Goal: Task Accomplishment & Management: Complete application form

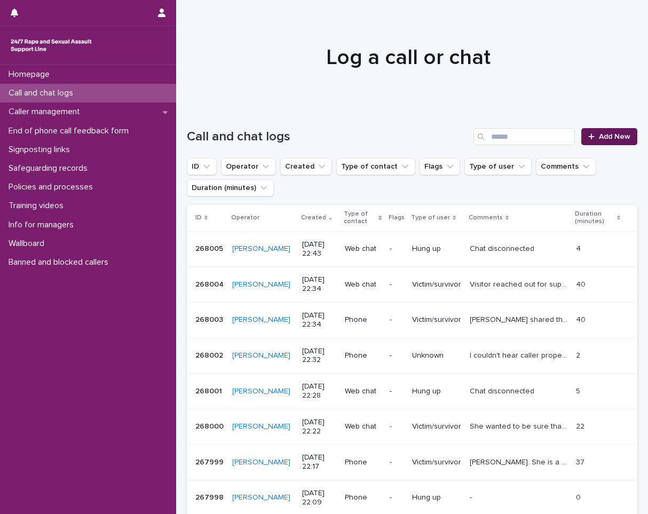
click at [614, 139] on span "Add New" at bounding box center [614, 136] width 31 height 7
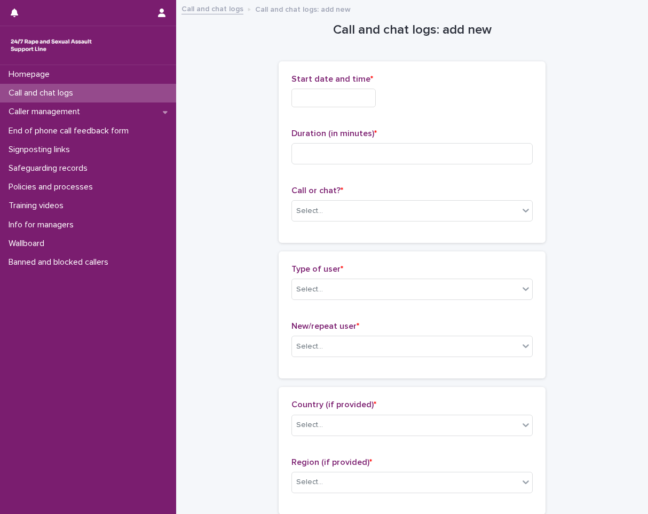
click at [334, 102] on input "text" at bounding box center [333, 98] width 84 height 19
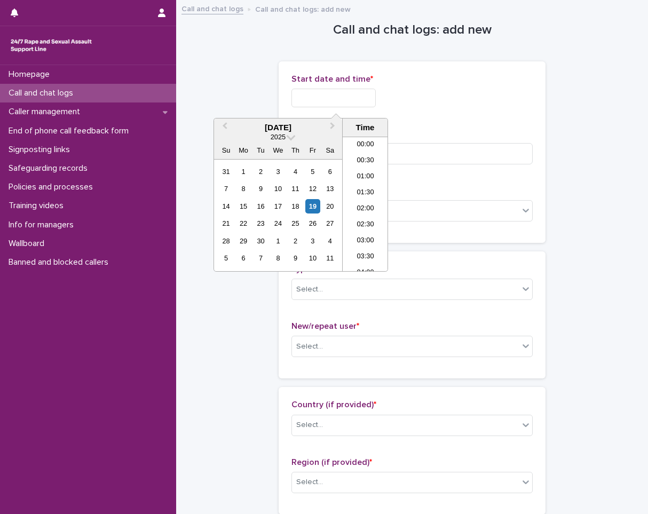
scroll to position [635, 0]
click at [359, 215] on li "22:00" at bounding box center [365, 215] width 45 height 16
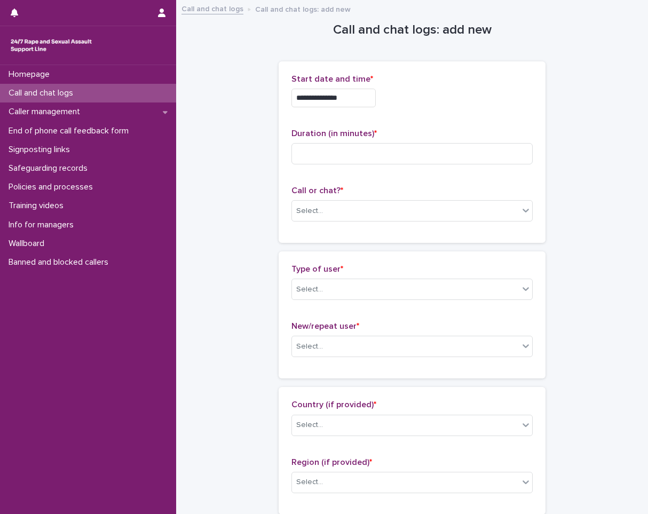
click at [357, 97] on input "**********" at bounding box center [333, 98] width 84 height 19
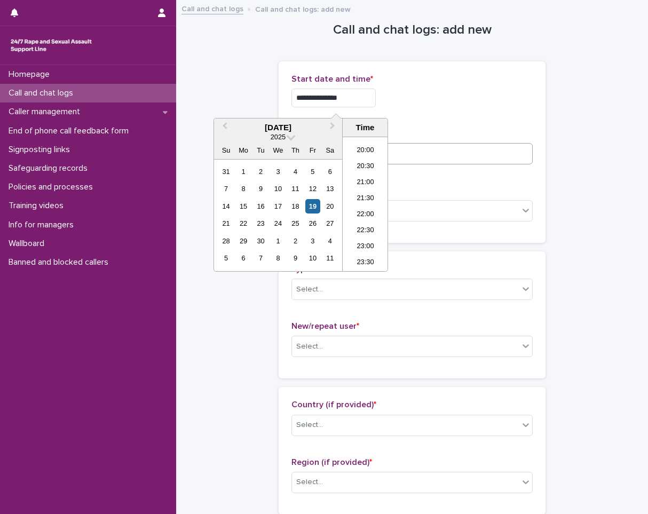
type input "**********"
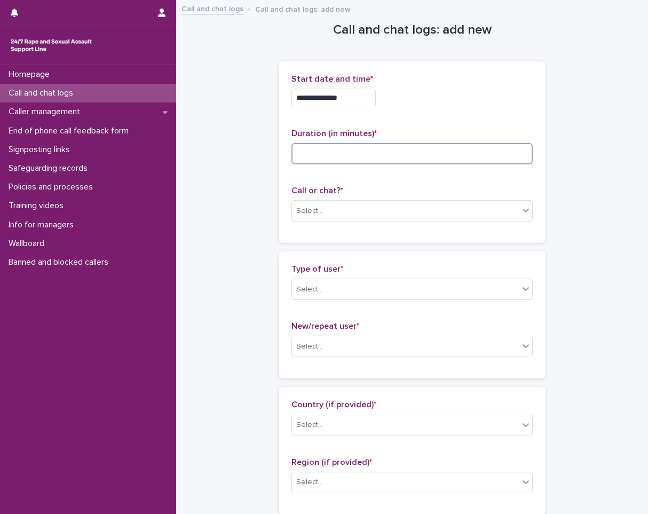
click at [467, 161] on input at bounding box center [411, 153] width 241 height 21
type input "**"
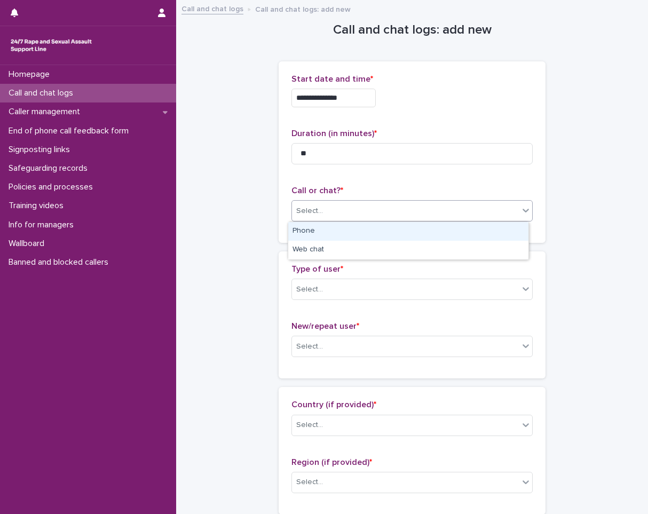
click at [327, 207] on div "Select..." at bounding box center [405, 211] width 227 height 18
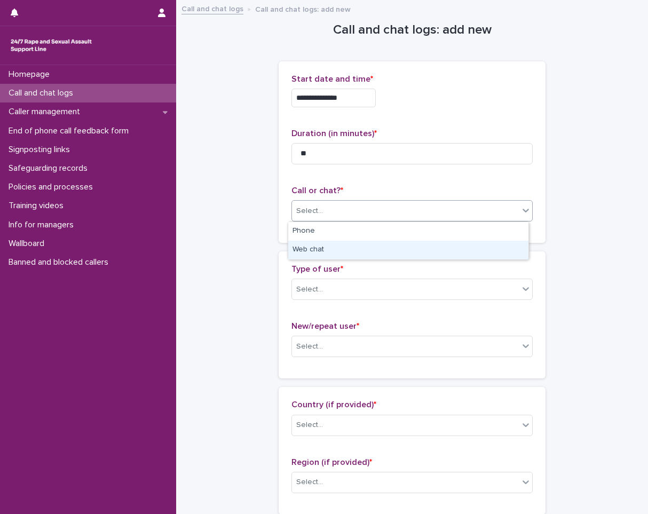
click at [328, 255] on div "Web chat" at bounding box center [408, 250] width 240 height 19
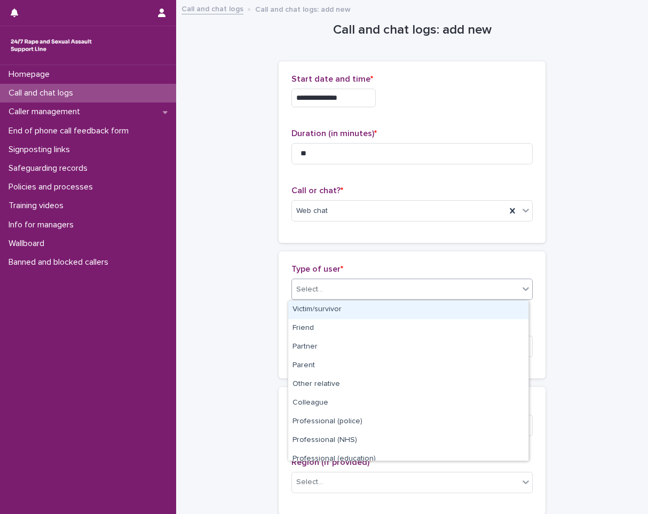
click at [323, 280] on div "Select..." at bounding box center [411, 289] width 241 height 21
click at [323, 302] on div "Victim/survivor" at bounding box center [408, 309] width 240 height 19
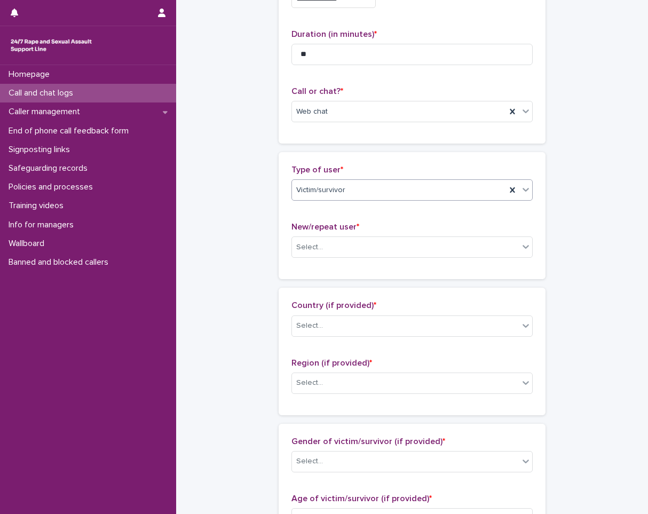
scroll to position [107, 0]
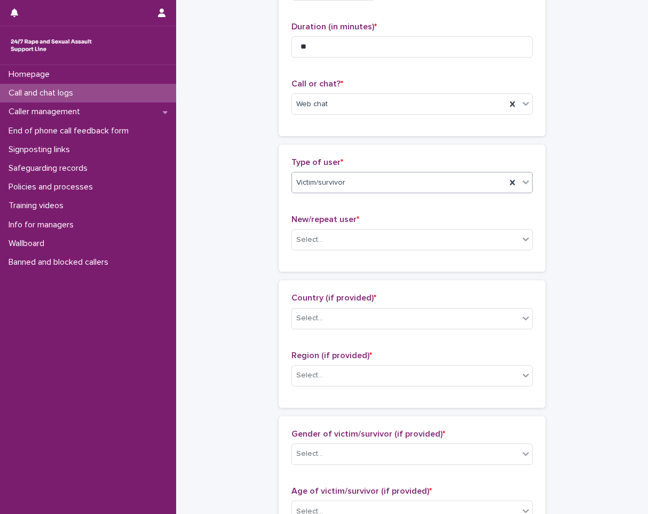
click at [321, 251] on div "New/repeat user * Select..." at bounding box center [411, 237] width 241 height 44
click at [321, 239] on div "Select..." at bounding box center [405, 240] width 227 height 18
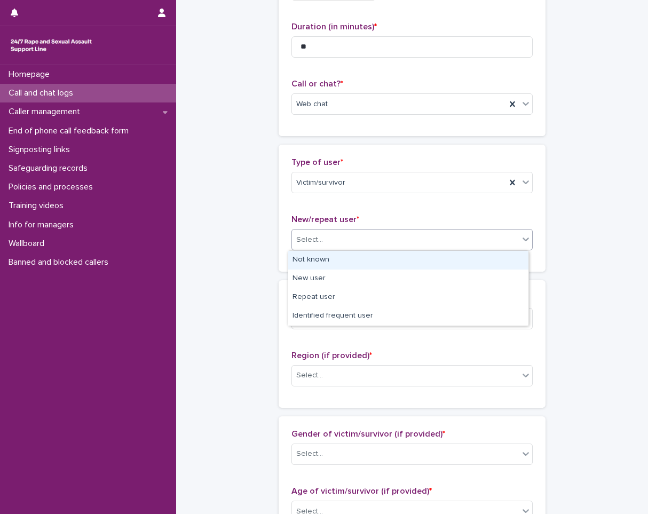
click at [319, 259] on div "Not known" at bounding box center [408, 260] width 240 height 19
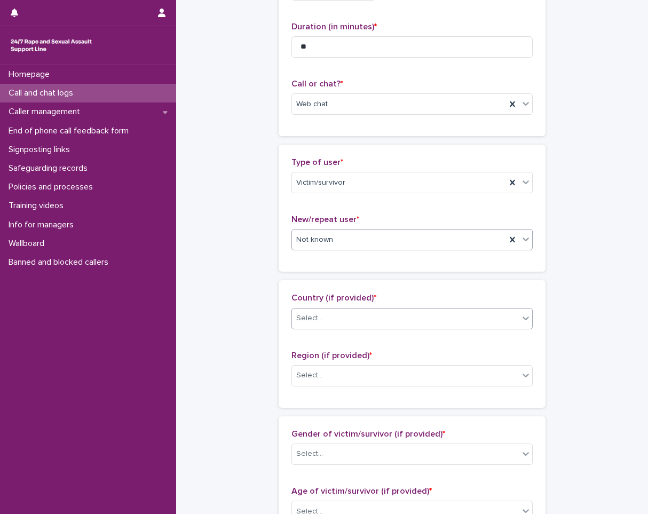
click at [313, 323] on div "Select..." at bounding box center [309, 318] width 27 height 11
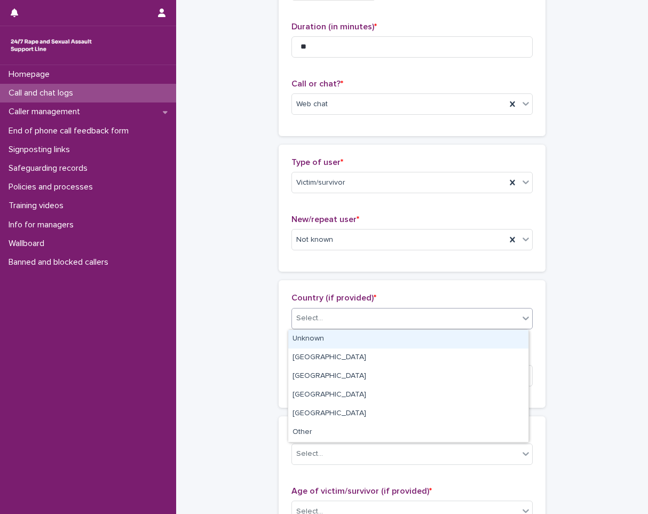
click at [311, 336] on div "Unknown" at bounding box center [408, 339] width 240 height 19
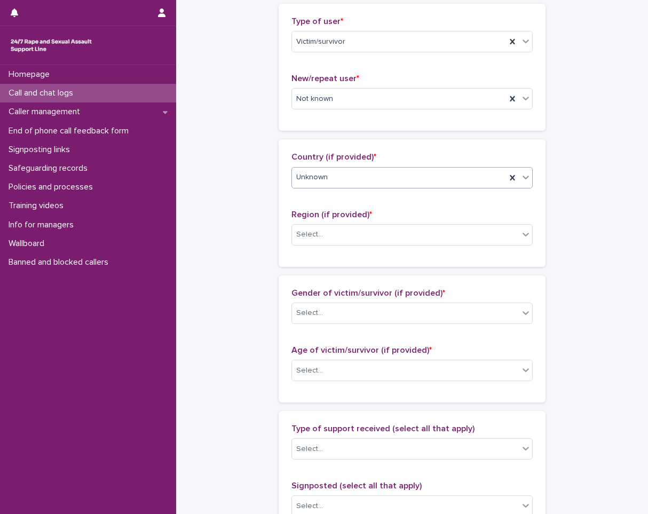
scroll to position [267, 0]
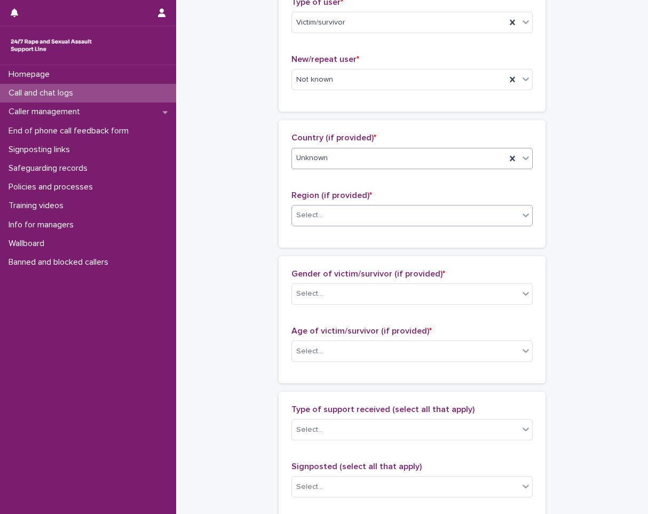
click at [330, 220] on div "Select..." at bounding box center [405, 216] width 227 height 18
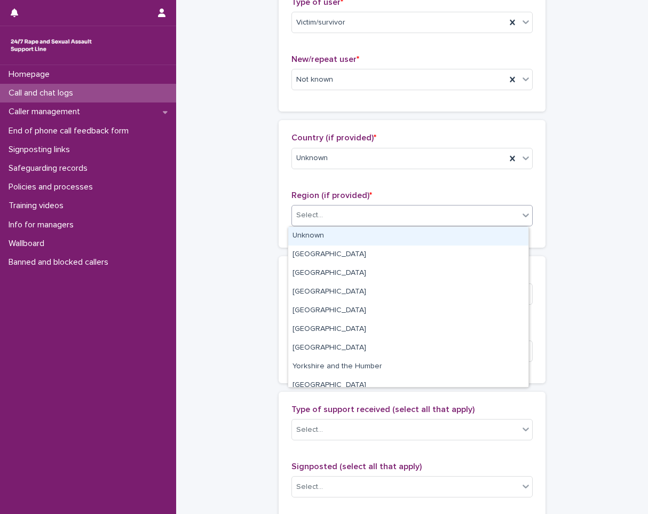
click at [328, 229] on div "Unknown" at bounding box center [408, 236] width 240 height 19
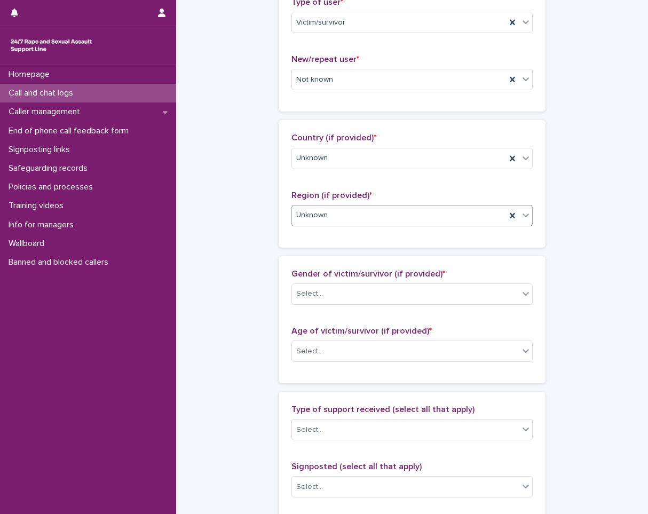
scroll to position [427, 0]
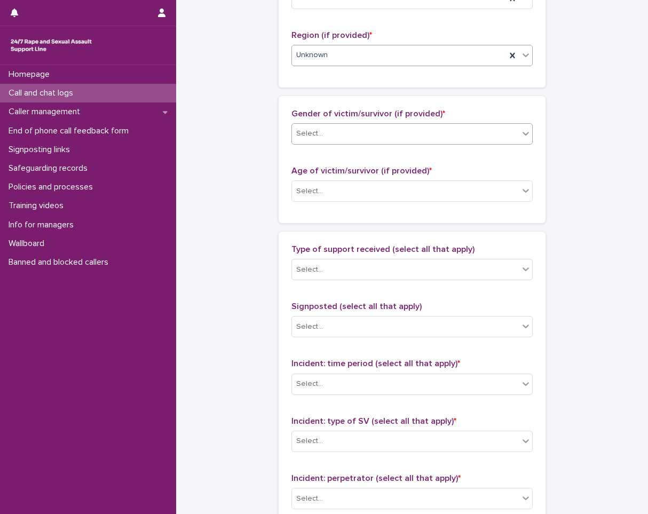
click at [323, 140] on div "Select..." at bounding box center [405, 134] width 227 height 18
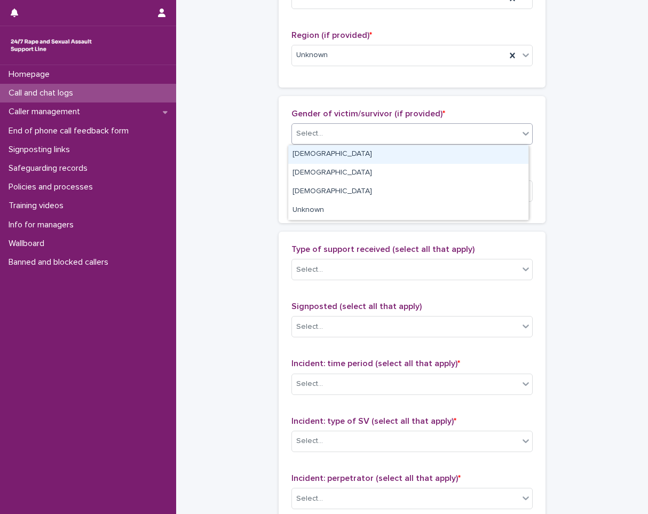
click at [319, 153] on div "[DEMOGRAPHIC_DATA]" at bounding box center [408, 154] width 240 height 19
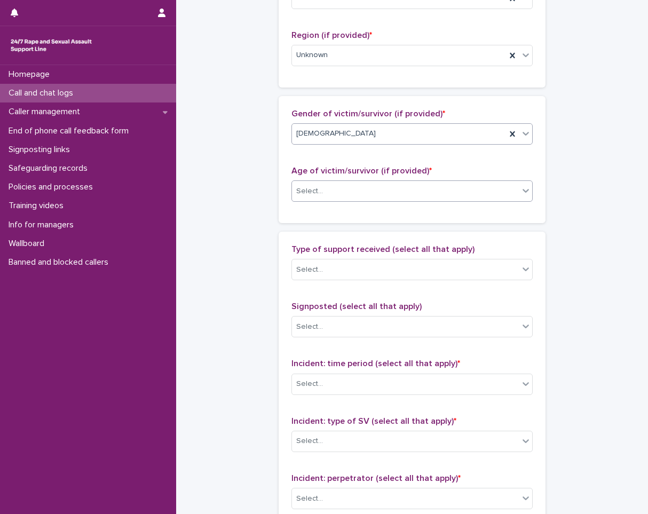
click at [328, 195] on div "Select..." at bounding box center [405, 192] width 227 height 18
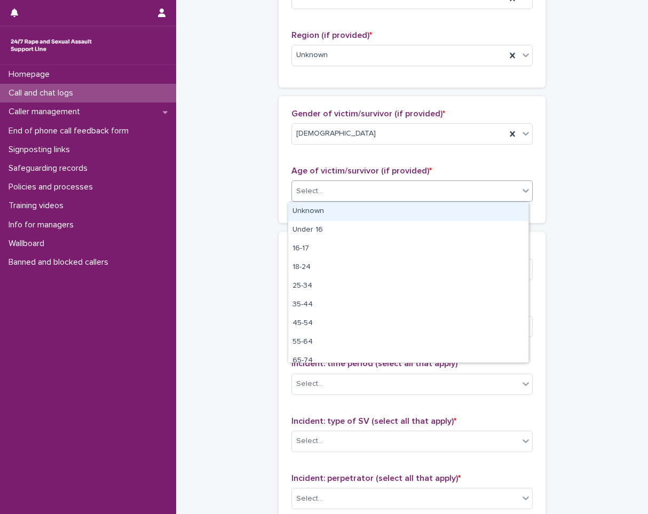
click at [326, 206] on div "Unknown" at bounding box center [408, 211] width 240 height 19
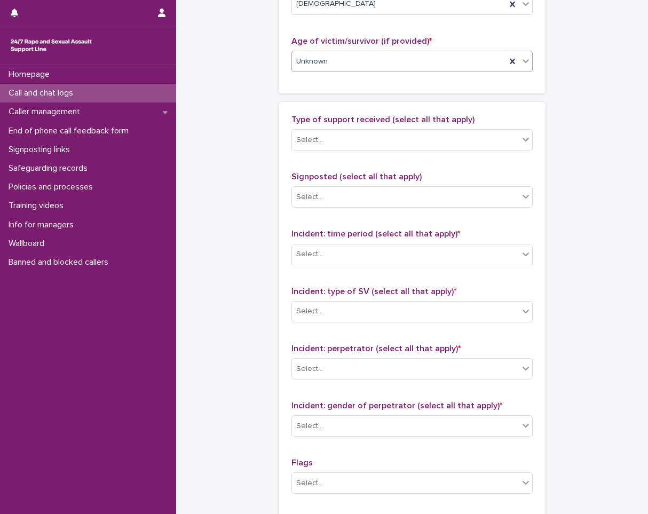
scroll to position [587, 0]
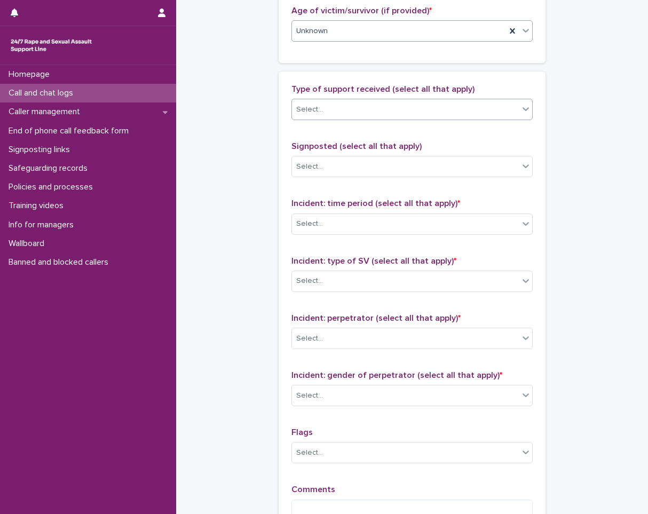
click at [306, 110] on div "Select..." at bounding box center [309, 109] width 27 height 11
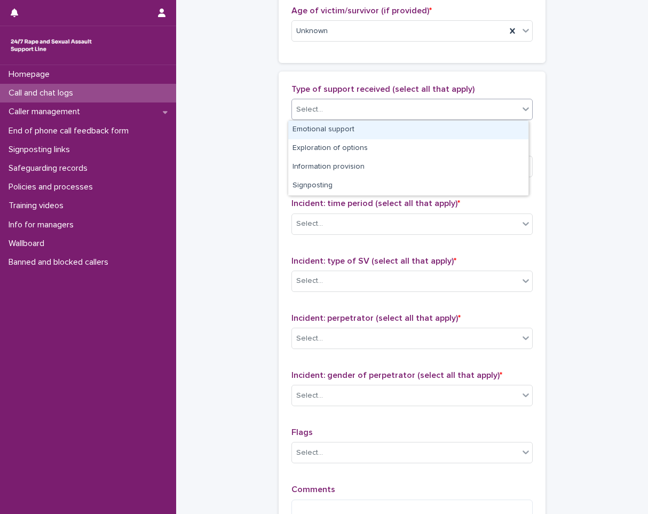
click at [314, 129] on div "Emotional support" at bounding box center [408, 130] width 240 height 19
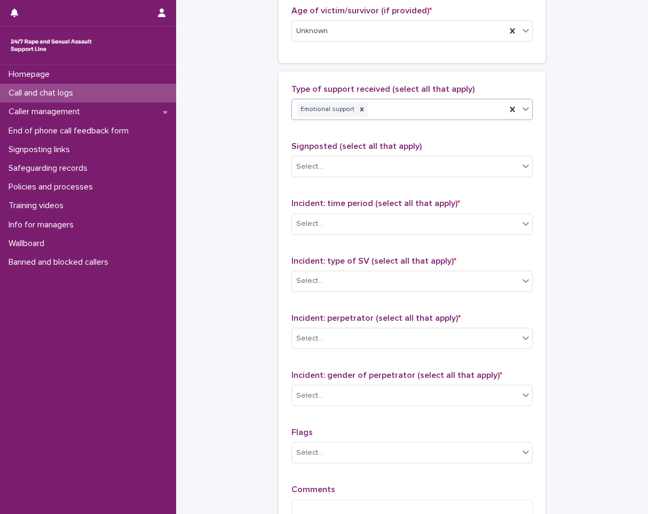
click at [381, 109] on div "Emotional support" at bounding box center [399, 109] width 214 height 19
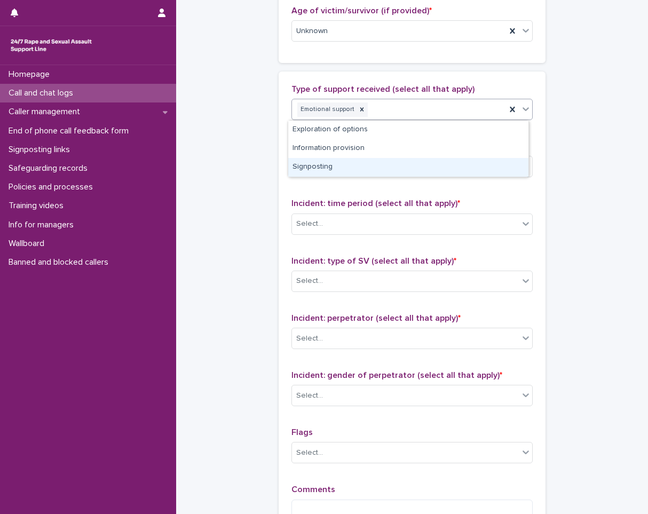
click at [324, 170] on div "Signposting" at bounding box center [408, 167] width 240 height 19
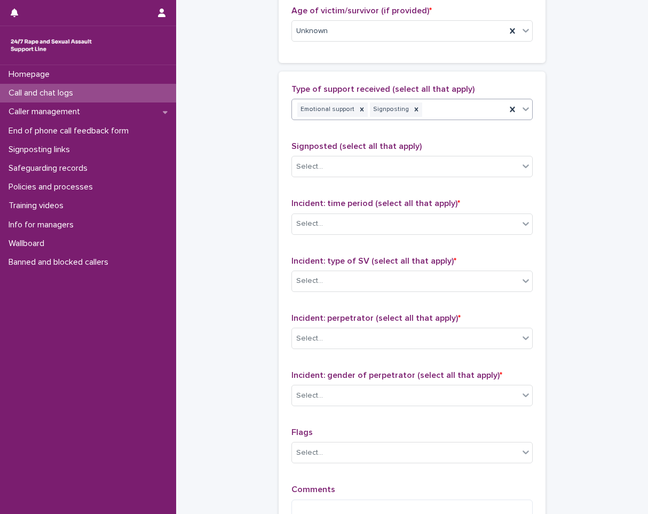
click at [324, 170] on div "Select..." at bounding box center [405, 167] width 227 height 18
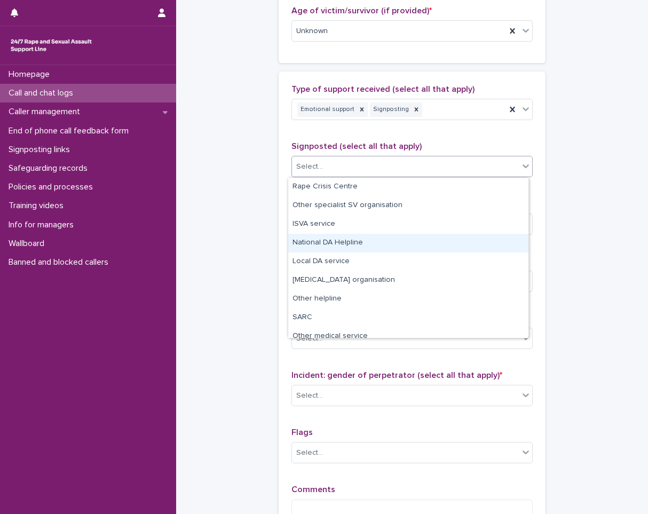
scroll to position [64, 0]
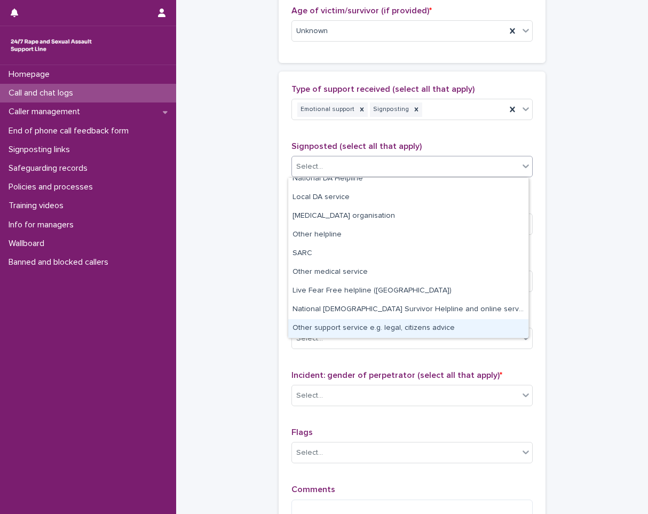
click at [331, 335] on div "Other support service e.g. legal, citizens advice" at bounding box center [408, 328] width 240 height 19
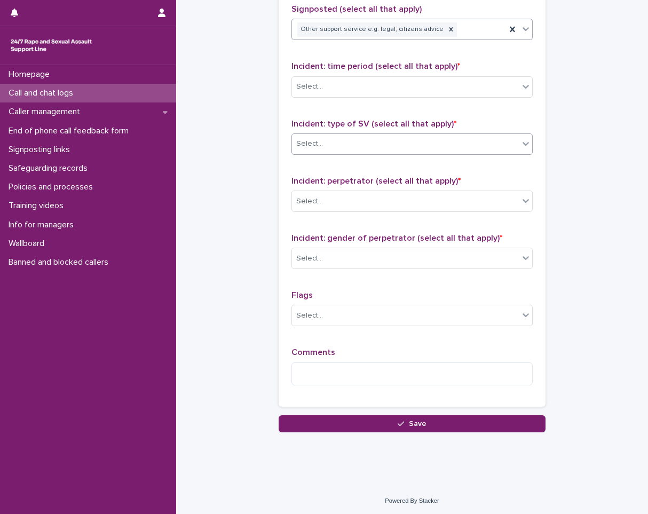
scroll to position [726, 0]
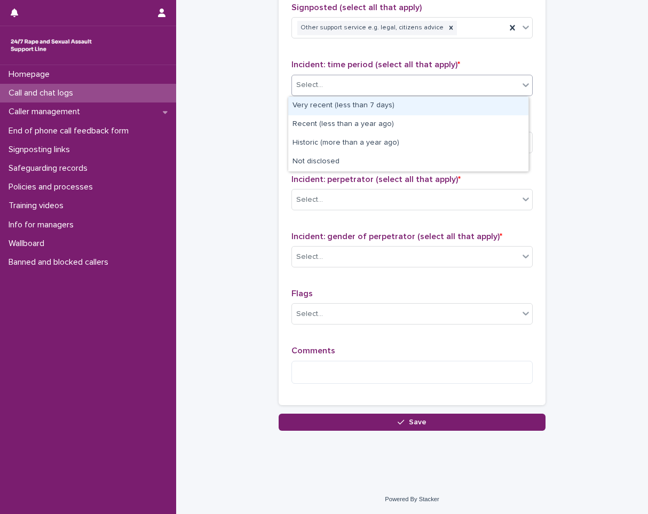
click at [332, 92] on div "Select..." at bounding box center [405, 85] width 227 height 18
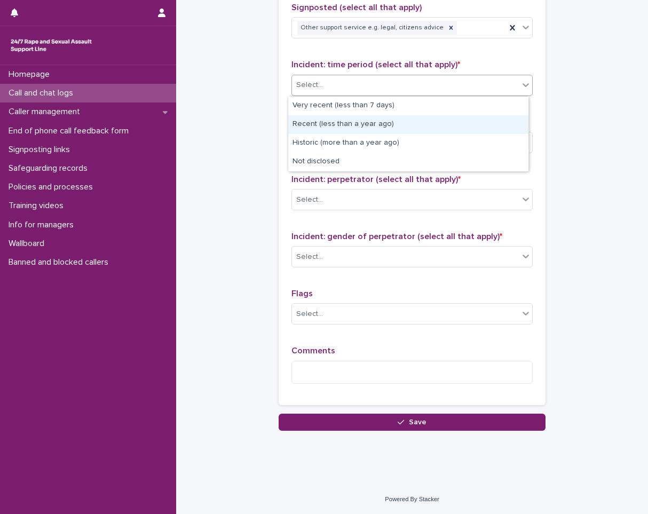
drag, startPoint x: 341, startPoint y: 112, endPoint x: 336, endPoint y: 123, distance: 12.4
click at [336, 123] on div "Recent (less than a year ago)" at bounding box center [408, 124] width 240 height 19
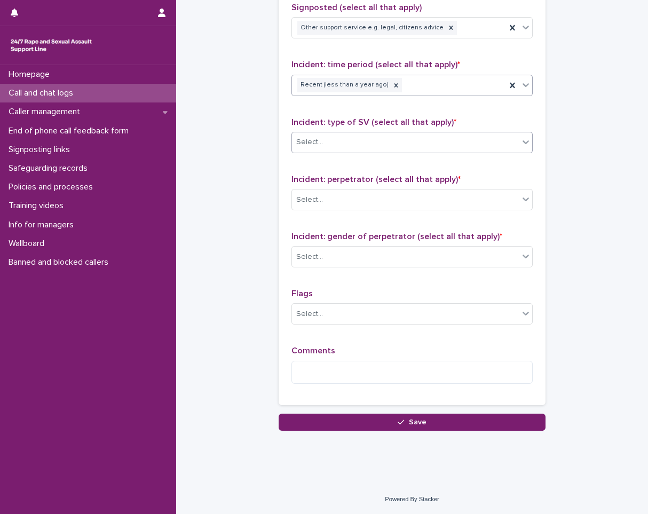
click at [320, 143] on div "Select..." at bounding box center [405, 142] width 227 height 18
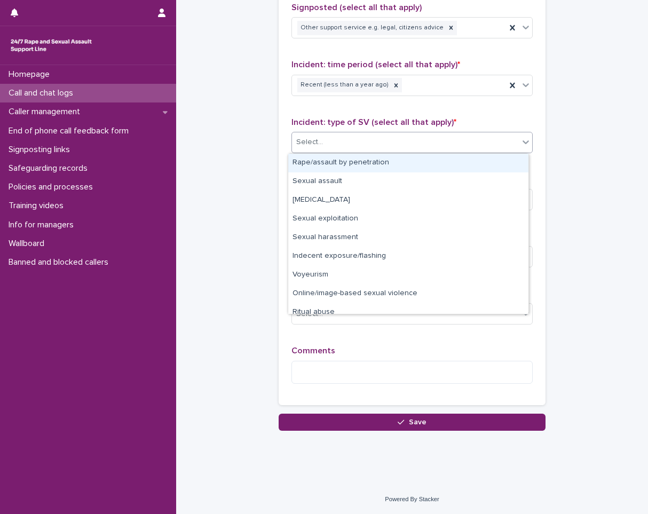
click at [319, 159] on div "Rape/assault by penetration" at bounding box center [408, 163] width 240 height 19
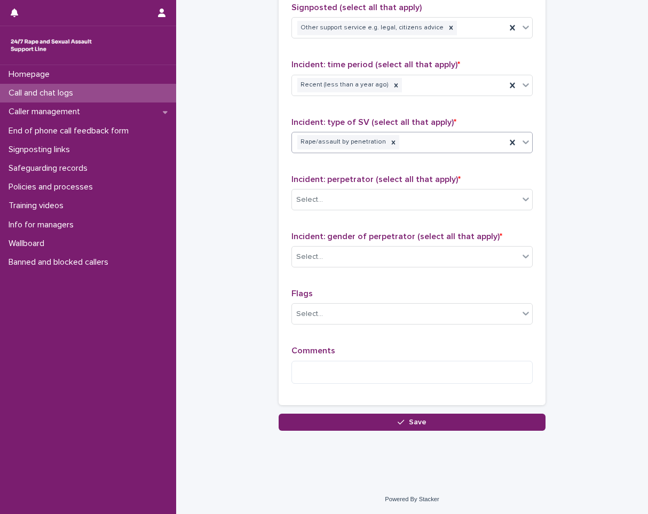
click at [334, 212] on div "Incident: perpetrator (select all that apply) * Select..." at bounding box center [411, 197] width 241 height 44
click at [336, 199] on div "Select..." at bounding box center [405, 200] width 227 height 18
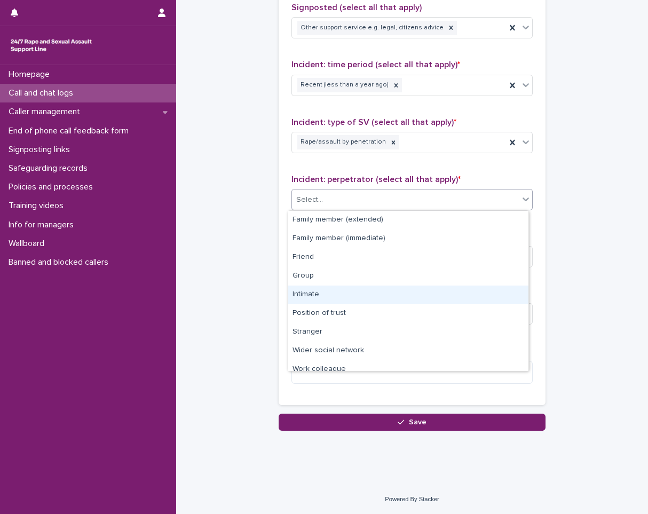
click at [312, 291] on div "Intimate" at bounding box center [408, 295] width 240 height 19
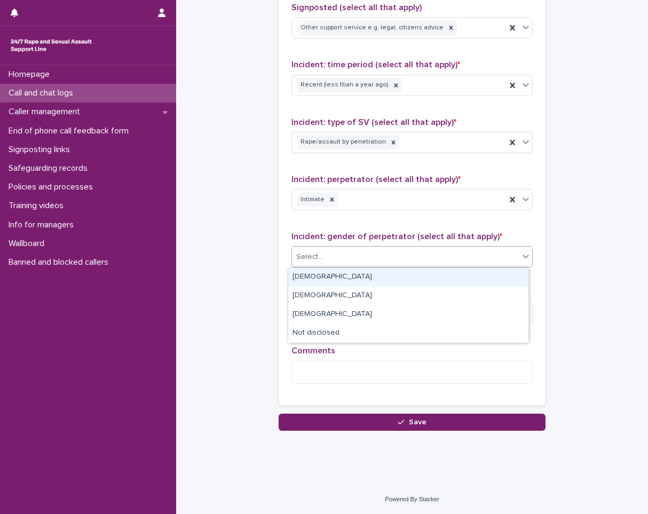
click at [316, 246] on div "Select..." at bounding box center [411, 256] width 241 height 21
click at [315, 279] on div "[DEMOGRAPHIC_DATA]" at bounding box center [408, 277] width 240 height 19
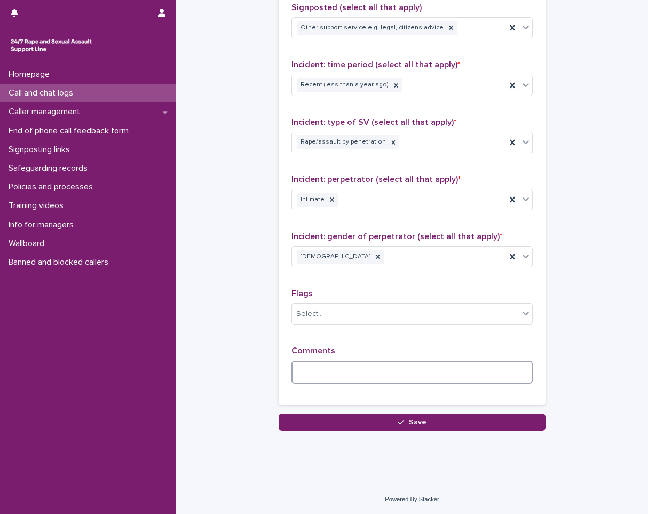
click at [316, 374] on textarea at bounding box center [411, 372] width 241 height 23
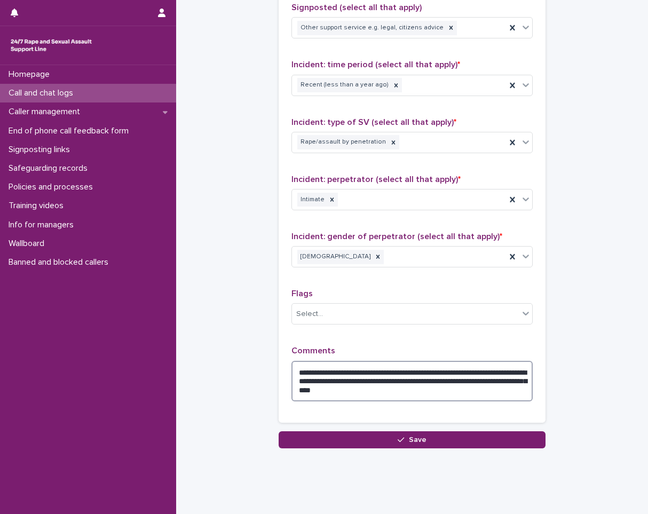
click at [308, 386] on textarea "**********" at bounding box center [411, 381] width 241 height 41
type textarea "**********"
click at [449, 441] on button "Save" at bounding box center [412, 439] width 267 height 17
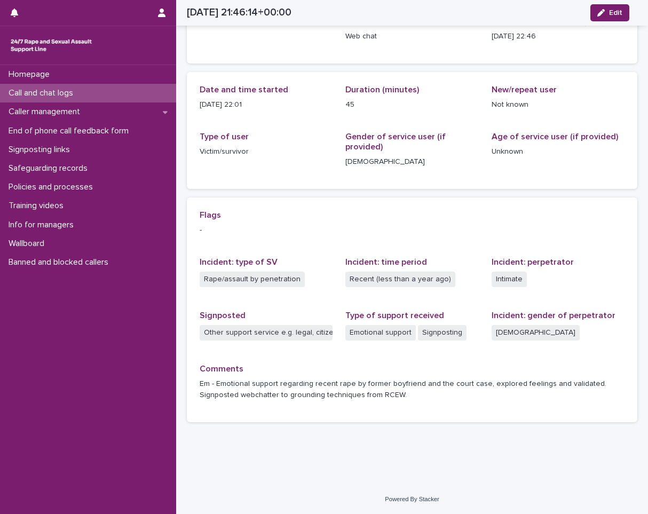
scroll to position [74, 0]
click at [51, 93] on p "Call and chat logs" at bounding box center [42, 93] width 77 height 10
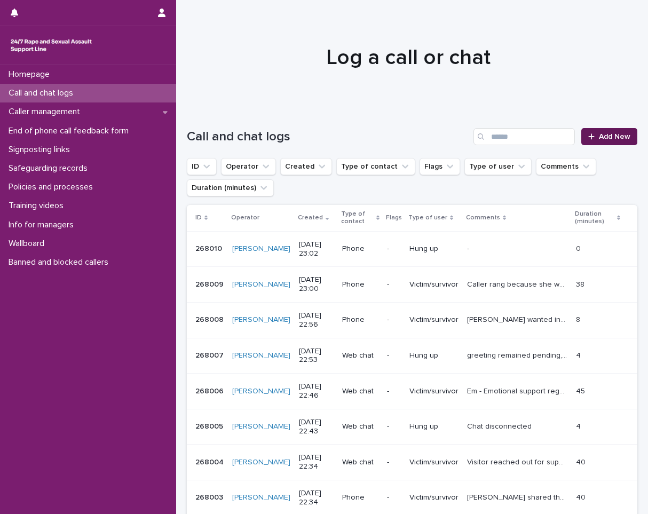
click at [600, 137] on span "Add New" at bounding box center [614, 136] width 31 height 7
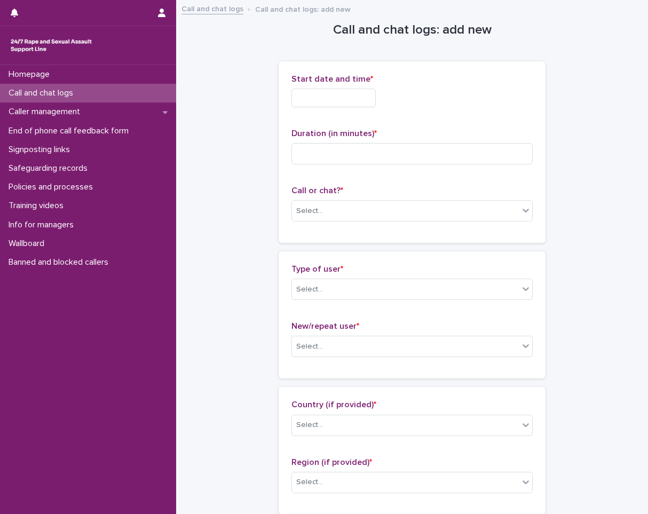
click at [321, 103] on input "text" at bounding box center [333, 98] width 84 height 19
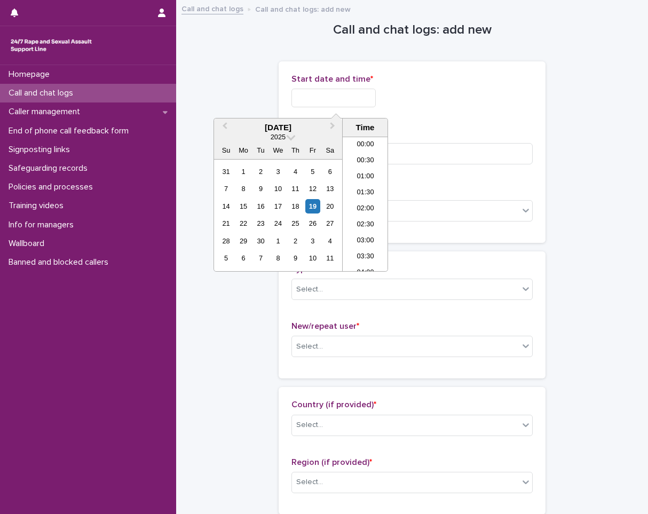
scroll to position [635, 0]
drag, startPoint x: 368, startPoint y: 250, endPoint x: 375, endPoint y: 150, distance: 99.5
click at [368, 249] on li "23:00" at bounding box center [365, 247] width 45 height 16
click at [376, 98] on input "**********" at bounding box center [333, 98] width 84 height 19
type input "**********"
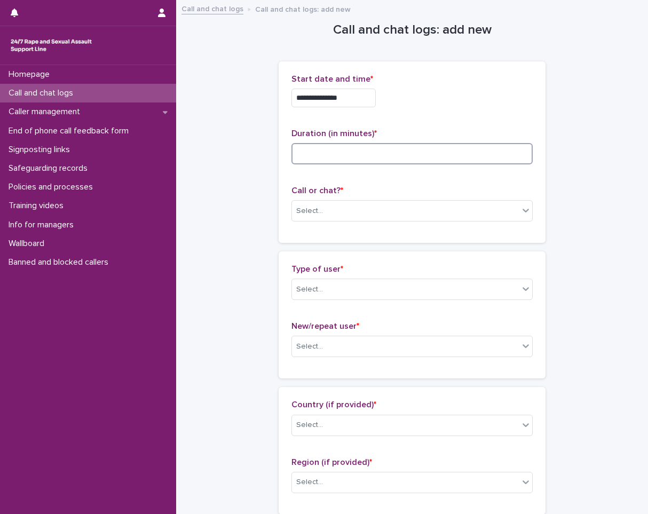
click at [431, 149] on input at bounding box center [411, 153] width 241 height 21
type input "*"
click at [323, 209] on div "Select..." at bounding box center [405, 211] width 227 height 18
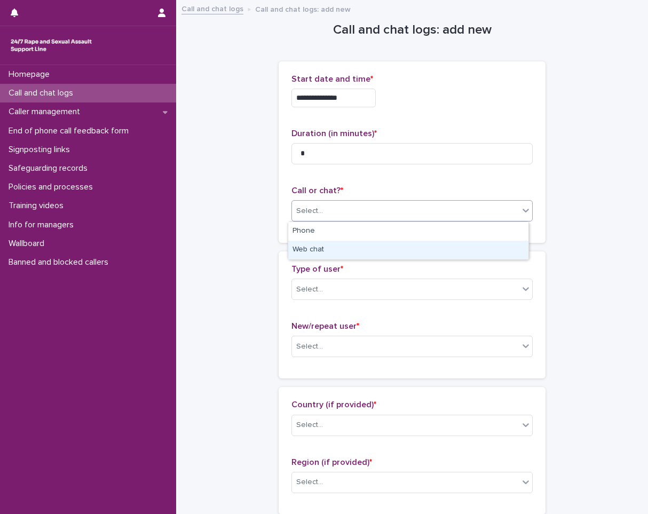
click at [305, 245] on div "Web chat" at bounding box center [408, 250] width 240 height 19
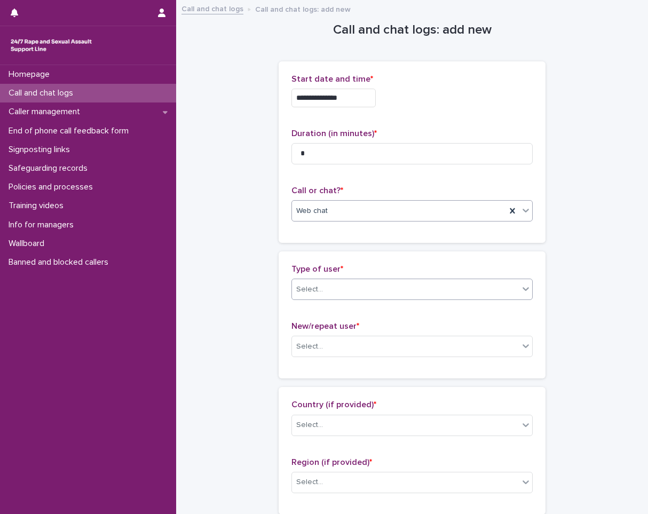
click at [314, 286] on div "Select..." at bounding box center [309, 289] width 27 height 11
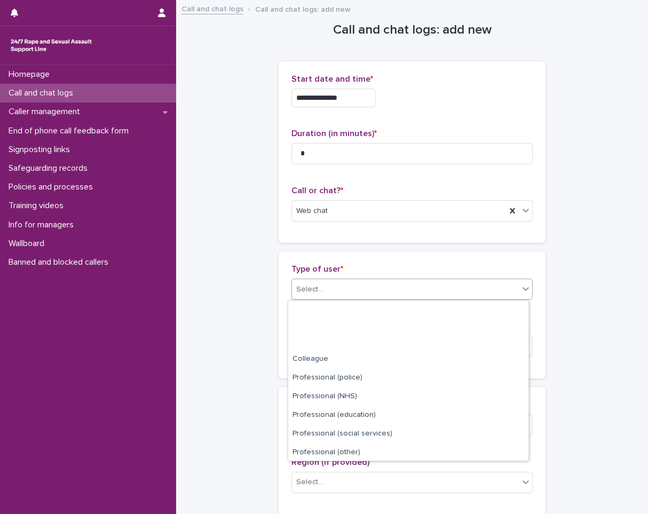
scroll to position [120, 0]
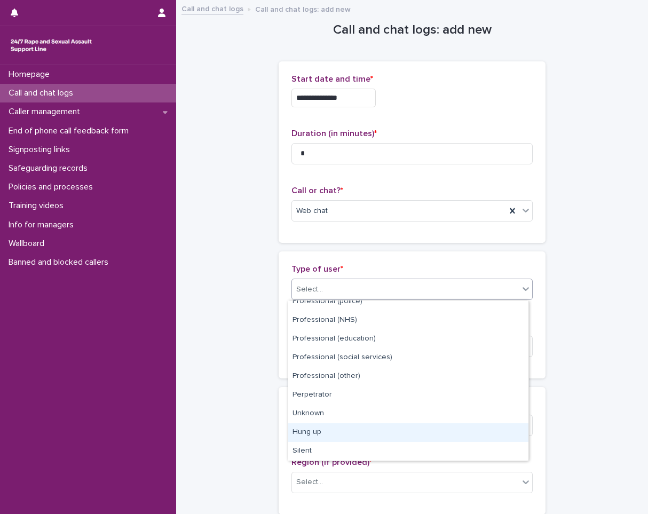
click at [320, 431] on div "Hung up" at bounding box center [408, 432] width 240 height 19
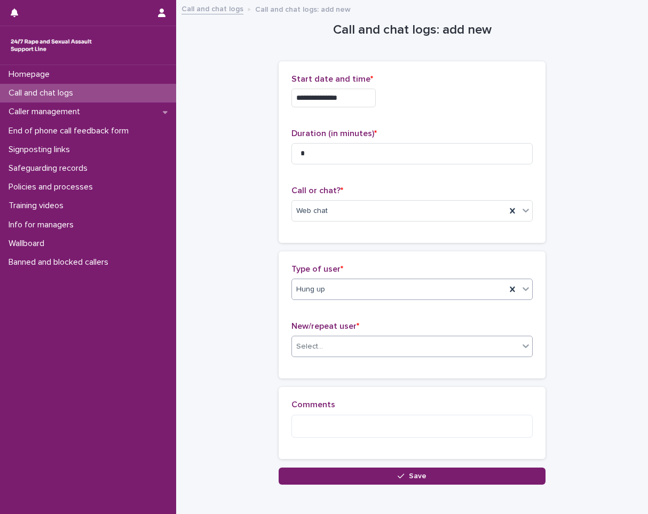
click at [320, 339] on div "Select..." at bounding box center [405, 347] width 227 height 18
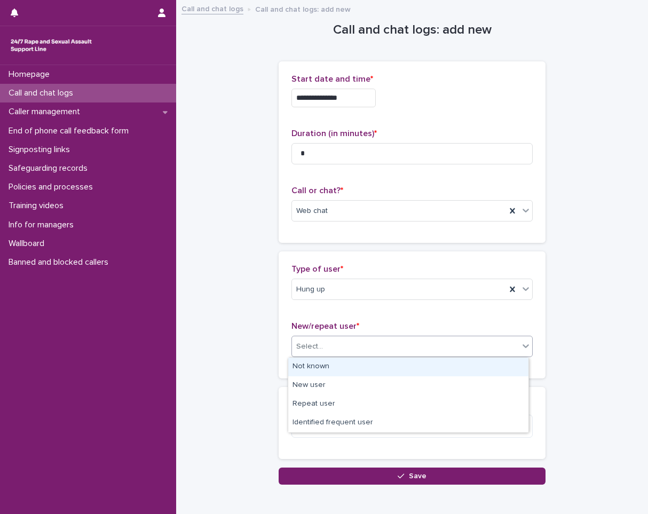
click at [324, 362] on div "Not known" at bounding box center [408, 367] width 240 height 19
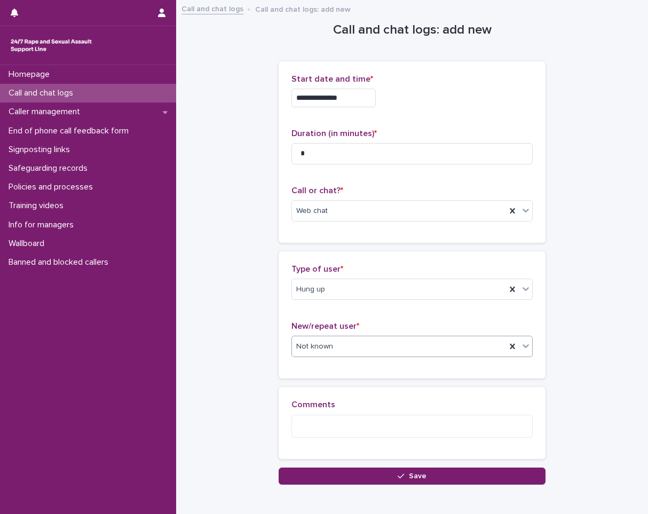
click at [327, 440] on div "Comments" at bounding box center [411, 423] width 241 height 46
click at [326, 435] on textarea at bounding box center [411, 426] width 241 height 23
type textarea "**********"
click at [345, 466] on div "**********" at bounding box center [412, 427] width 267 height 80
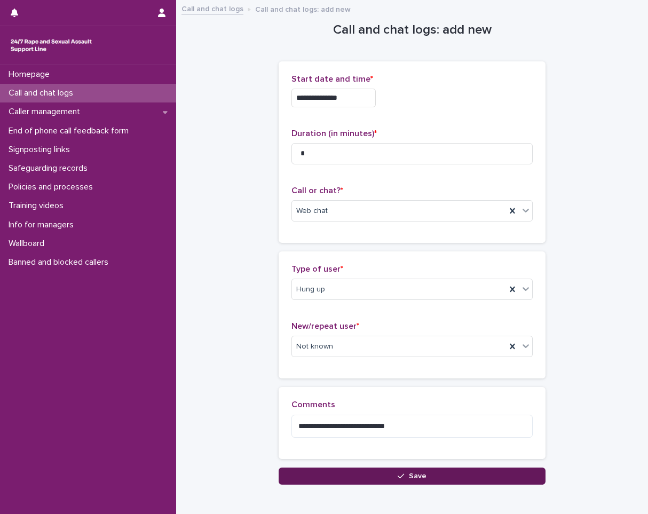
click at [359, 477] on button "Save" at bounding box center [412, 475] width 267 height 17
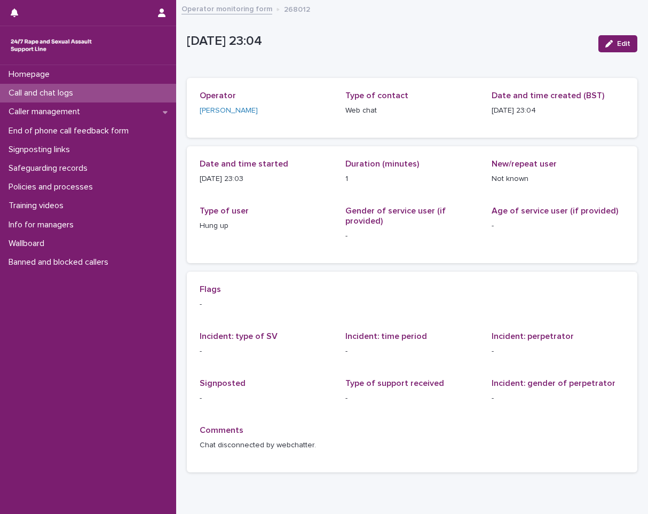
click at [58, 88] on p "Call and chat logs" at bounding box center [42, 93] width 77 height 10
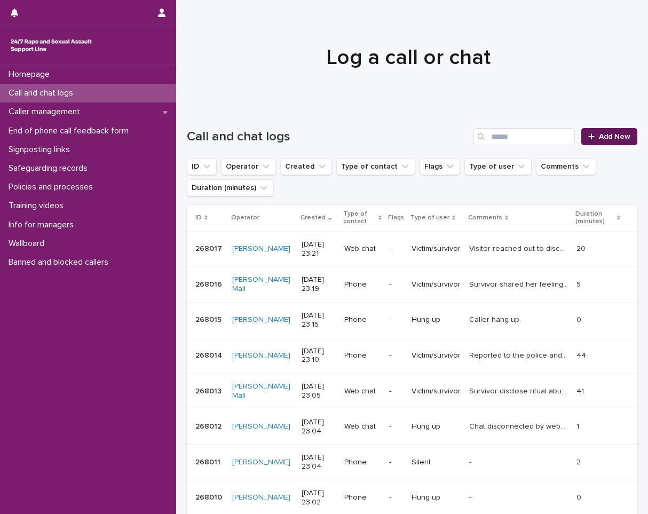
click at [599, 134] on span "Add New" at bounding box center [614, 136] width 31 height 7
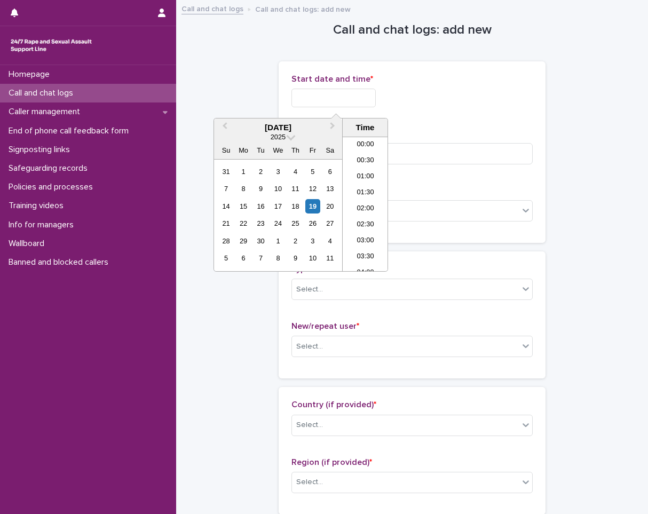
click at [327, 93] on input "text" at bounding box center [333, 98] width 84 height 19
click at [360, 247] on li "23:00" at bounding box center [365, 247] width 45 height 16
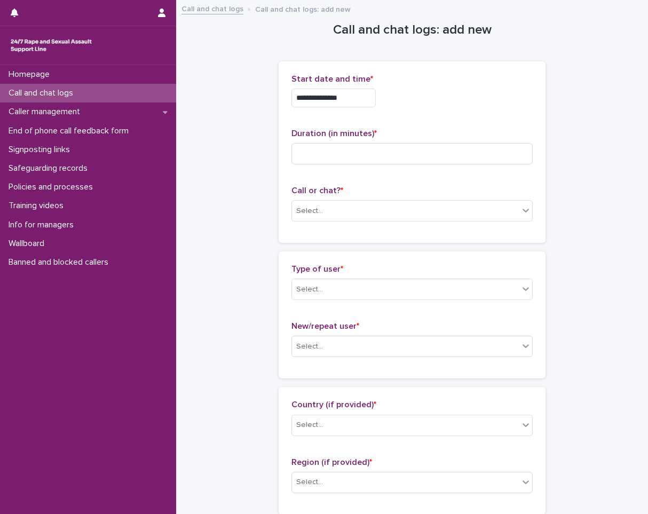
click at [359, 106] on input "**********" at bounding box center [333, 98] width 84 height 19
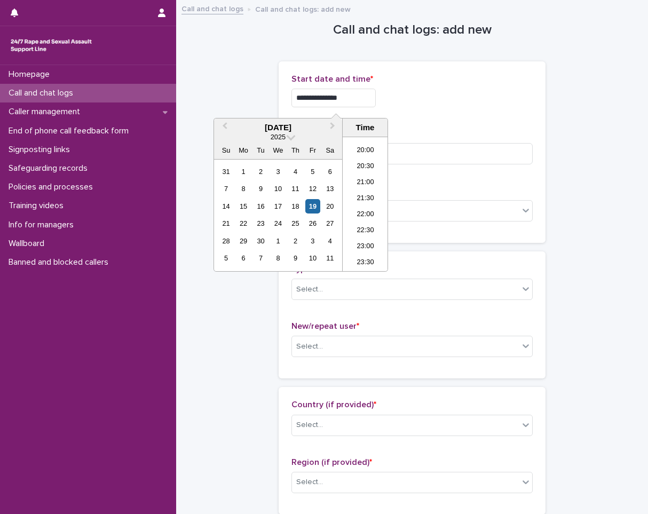
type input "**********"
click at [425, 138] on p "Duration (in minutes) *" at bounding box center [411, 134] width 241 height 10
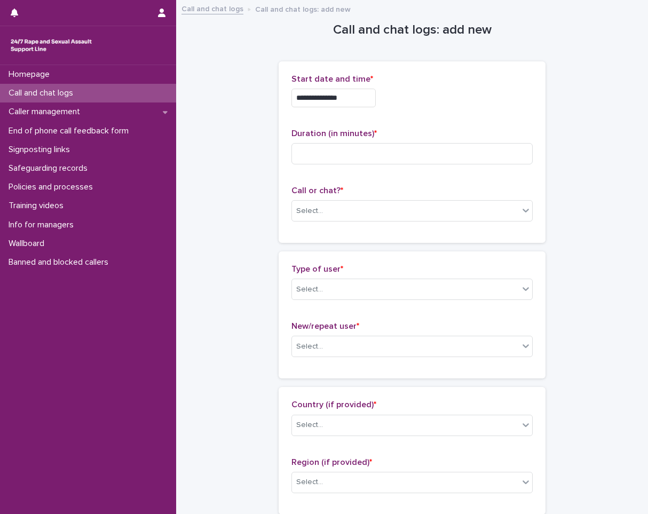
click at [410, 171] on div "Duration (in minutes) *" at bounding box center [411, 151] width 241 height 44
click at [411, 166] on div "Duration (in minutes) *" at bounding box center [411, 151] width 241 height 44
click at [406, 158] on input at bounding box center [411, 153] width 241 height 21
type input "*"
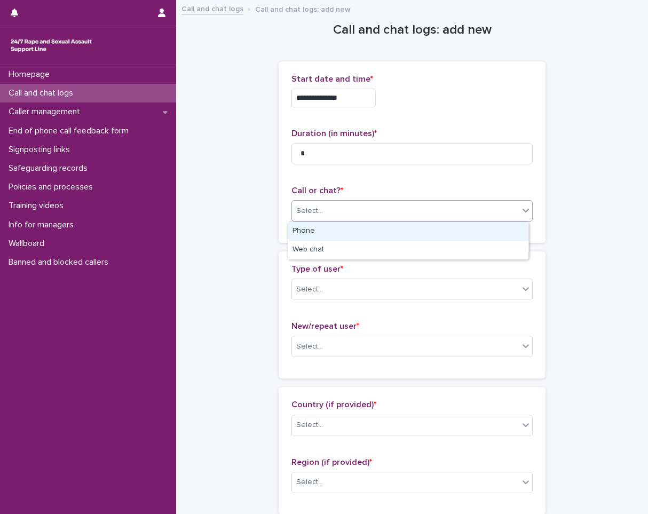
click at [345, 211] on div "Select..." at bounding box center [405, 211] width 227 height 18
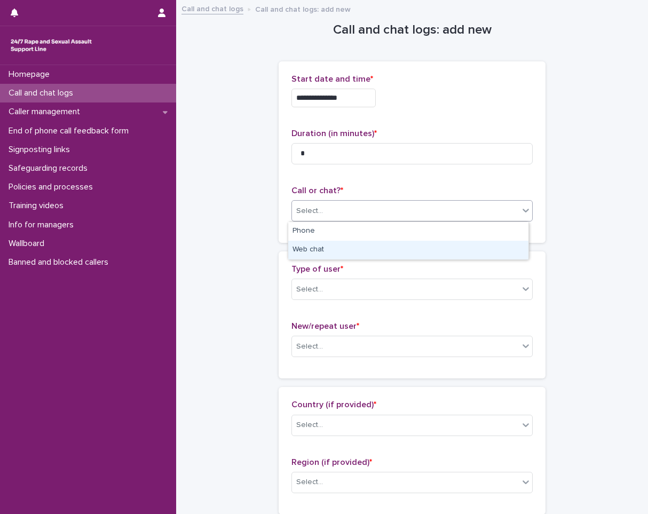
click at [335, 256] on div "Web chat" at bounding box center [408, 250] width 240 height 19
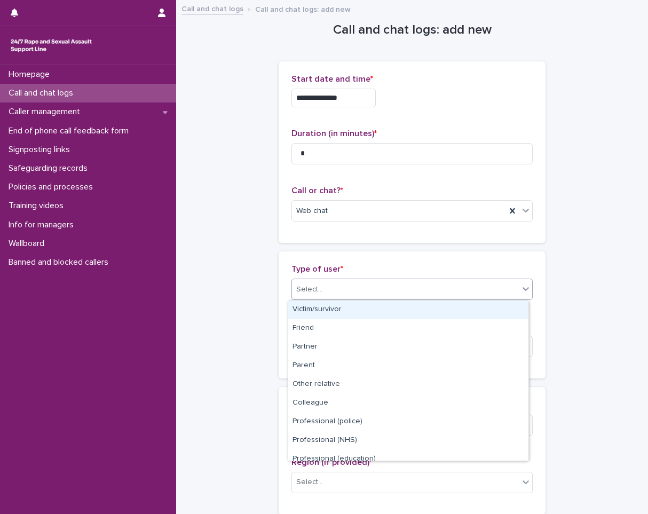
click at [324, 288] on input "text" at bounding box center [324, 289] width 1 height 9
click at [316, 311] on div "Victim/survivor" at bounding box center [408, 309] width 240 height 19
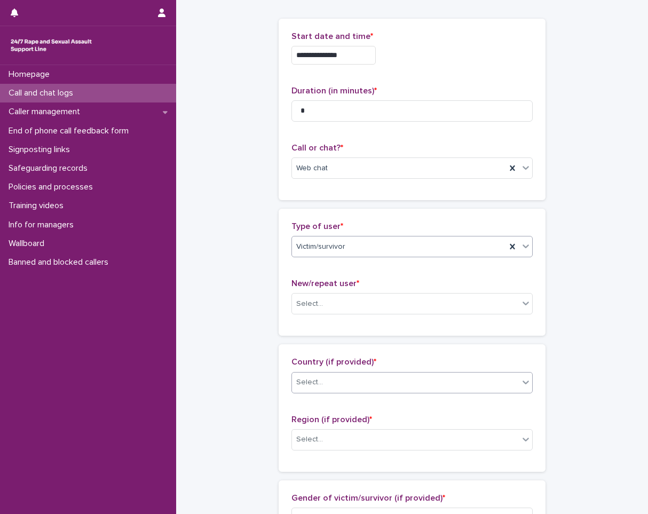
scroll to position [107, 0]
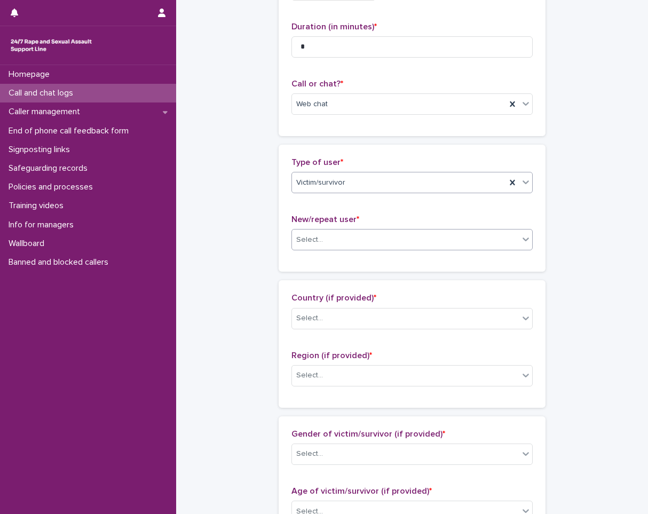
click at [337, 243] on div "Select..." at bounding box center [405, 240] width 227 height 18
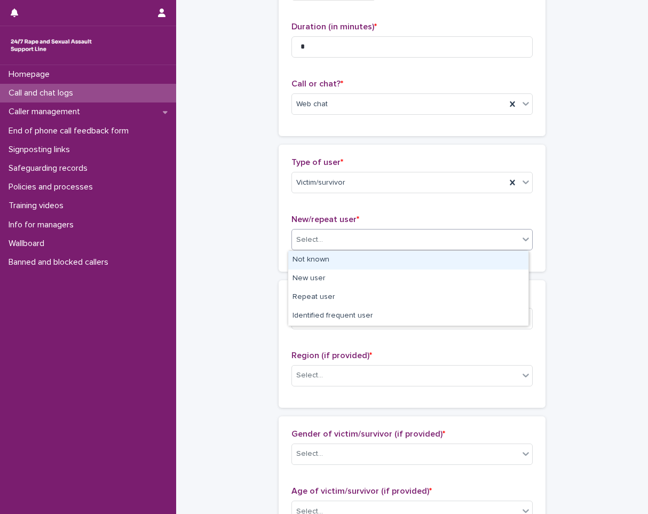
click at [330, 261] on div "Not known" at bounding box center [408, 260] width 240 height 19
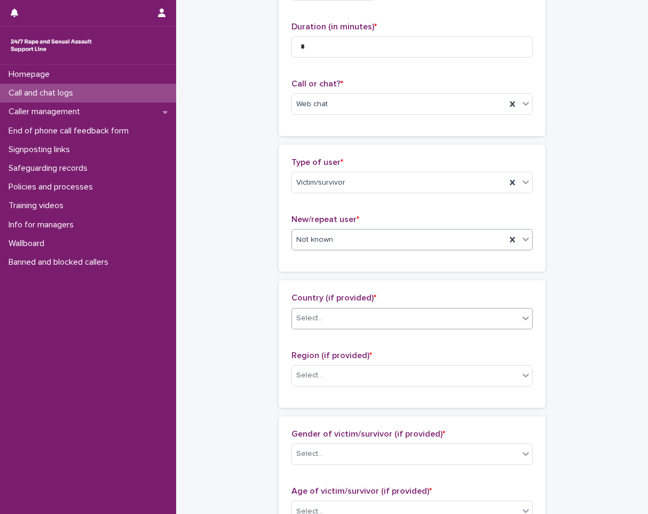
click at [311, 325] on div "Select..." at bounding box center [405, 319] width 227 height 18
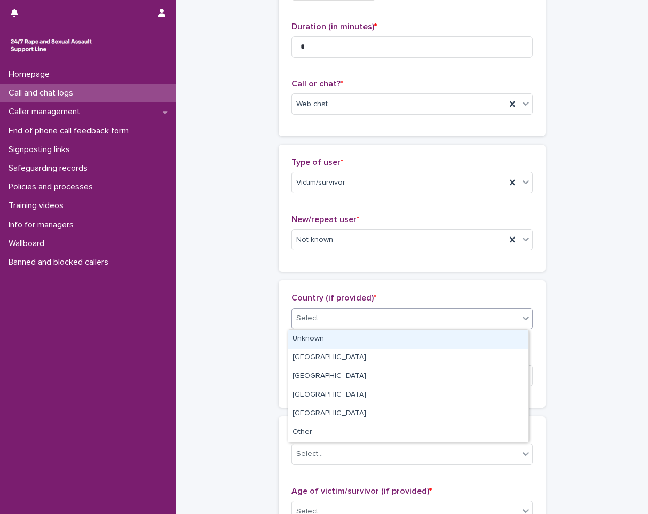
click at [315, 341] on div "Unknown" at bounding box center [408, 339] width 240 height 19
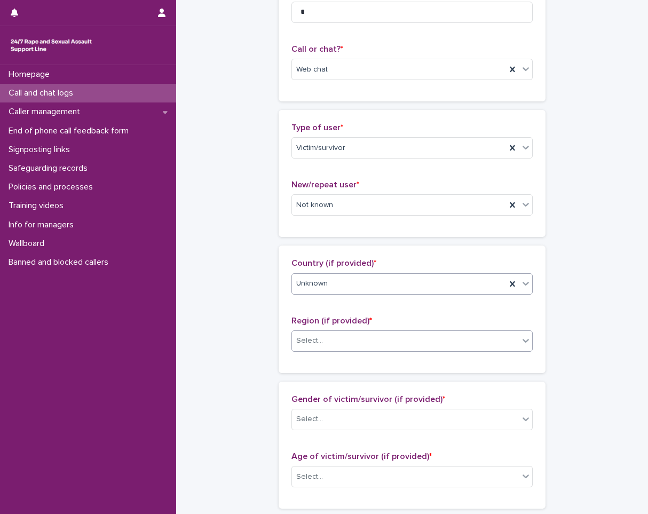
scroll to position [160, 0]
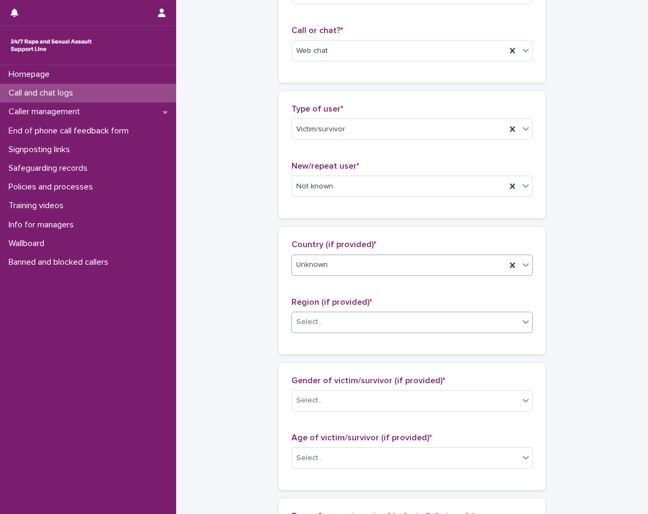
click at [309, 329] on div "Select..." at bounding box center [405, 322] width 227 height 18
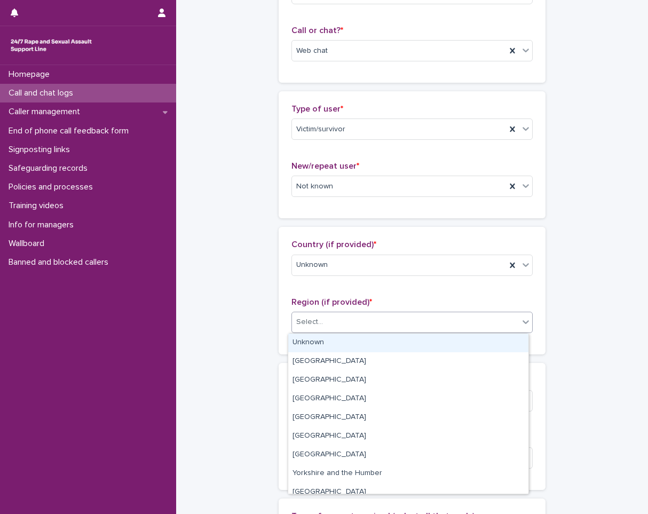
click at [309, 338] on div "Unknown" at bounding box center [408, 343] width 240 height 19
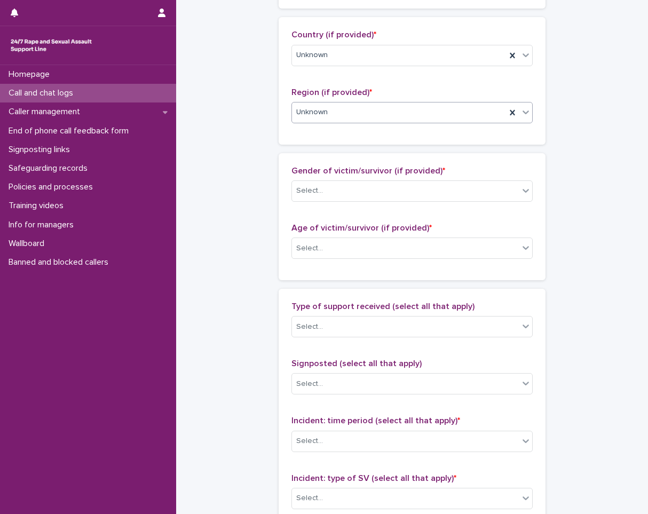
scroll to position [374, 0]
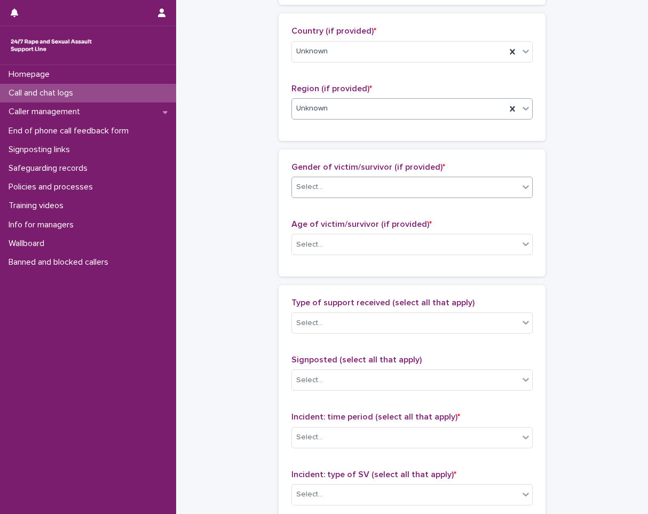
click at [326, 191] on div "Select..." at bounding box center [405, 187] width 227 height 18
click at [312, 244] on div "Select..." at bounding box center [309, 244] width 27 height 11
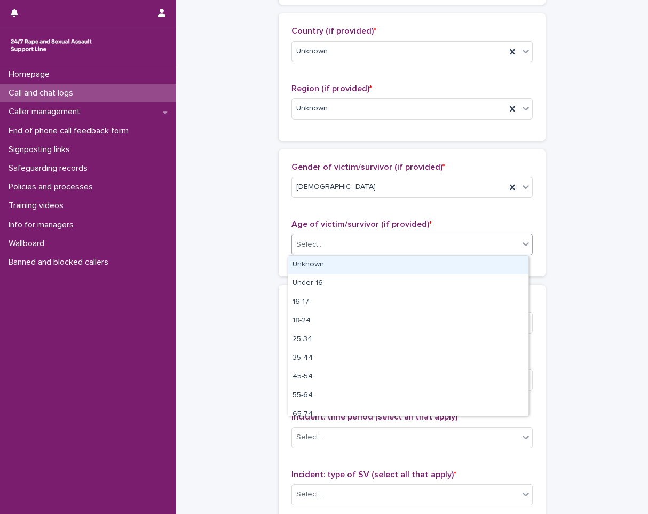
click at [310, 266] on div "Unknown" at bounding box center [408, 265] width 240 height 19
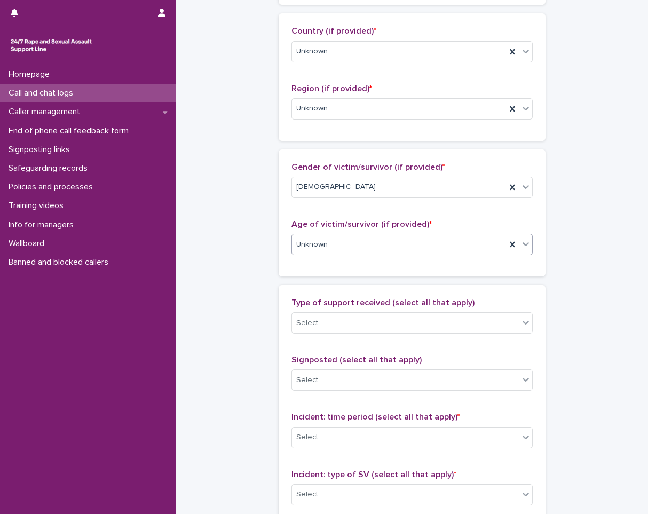
scroll to position [480, 0]
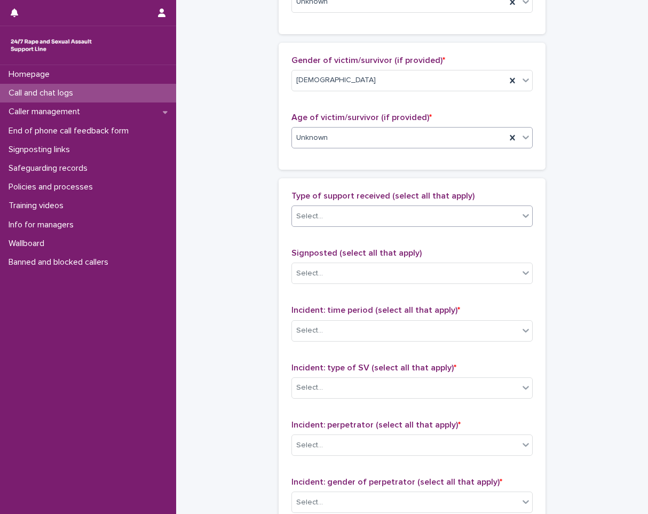
click at [320, 225] on div "Select..." at bounding box center [405, 217] width 227 height 18
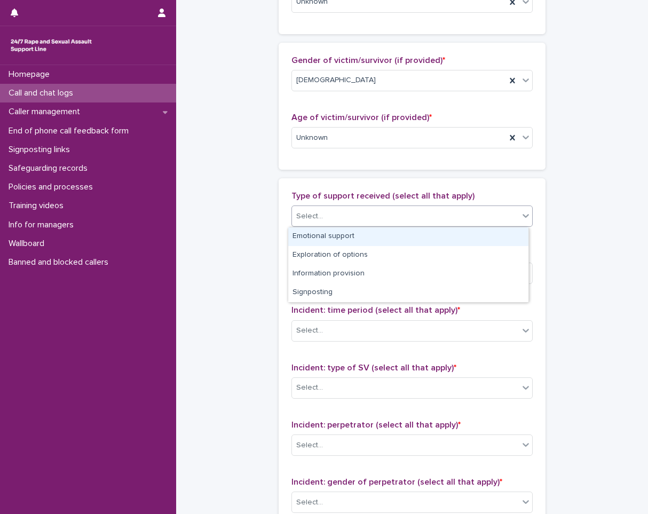
click at [320, 231] on div "Emotional support" at bounding box center [408, 236] width 240 height 19
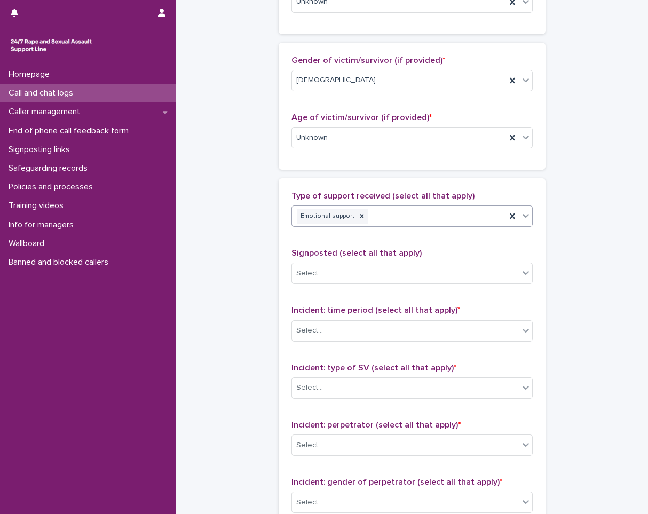
scroll to position [534, 0]
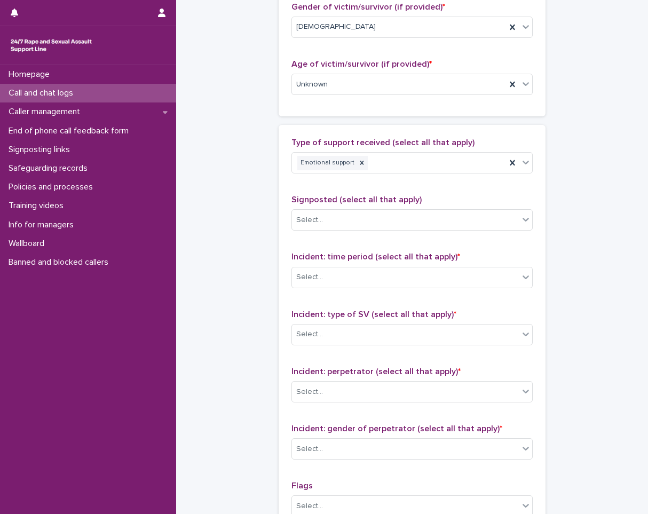
click at [317, 289] on div "Incident: time period (select all that apply) * Select..." at bounding box center [411, 274] width 241 height 44
click at [322, 275] on div "Select..." at bounding box center [405, 277] width 227 height 18
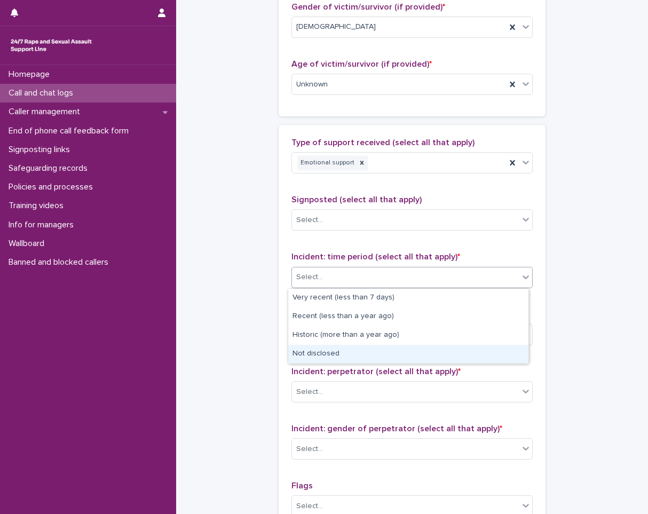
click at [313, 363] on div "Very recent (less than 7 days) Recent (less than a year ago) Historic (more tha…" at bounding box center [408, 326] width 241 height 76
click at [315, 354] on div "Not disclosed" at bounding box center [408, 354] width 240 height 19
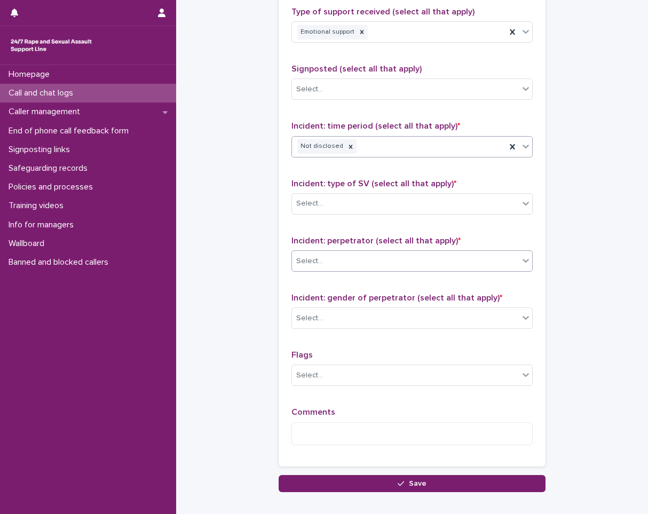
scroll to position [694, 0]
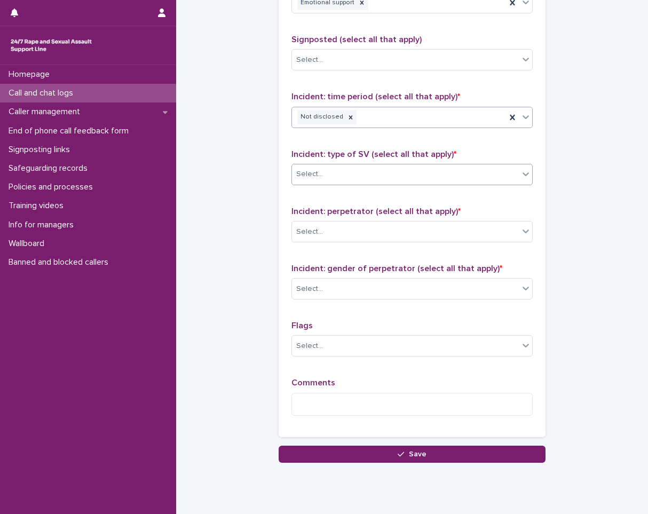
click at [328, 176] on div "Select..." at bounding box center [405, 174] width 227 height 18
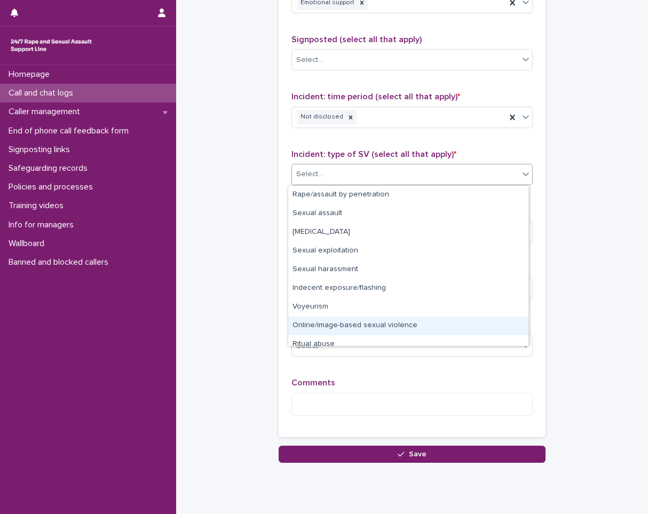
scroll to position [27, 0]
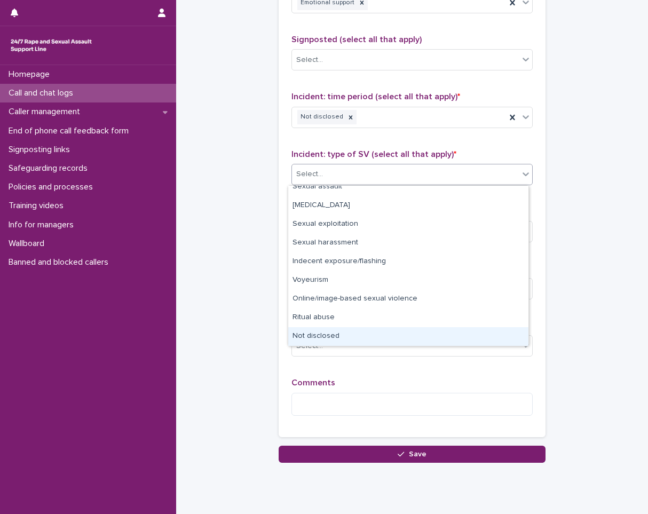
click at [315, 331] on div "Not disclosed" at bounding box center [408, 336] width 240 height 19
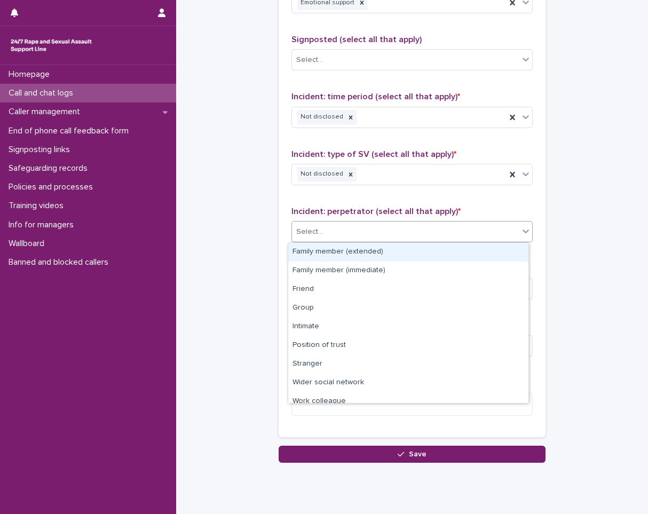
click at [335, 232] on div "Select..." at bounding box center [405, 232] width 227 height 18
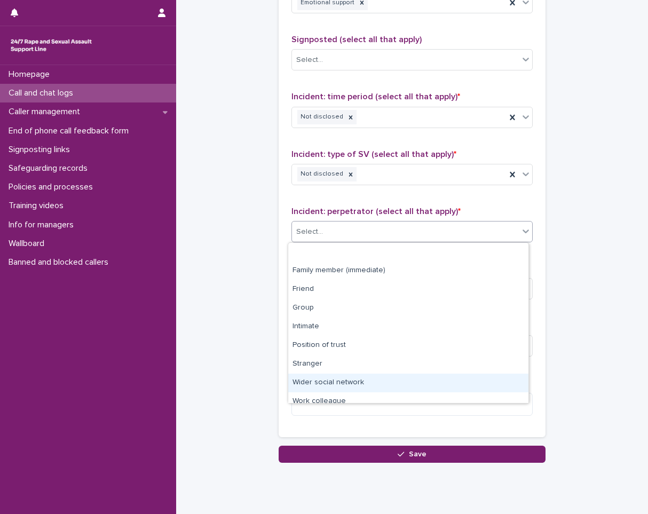
scroll to position [45, 0]
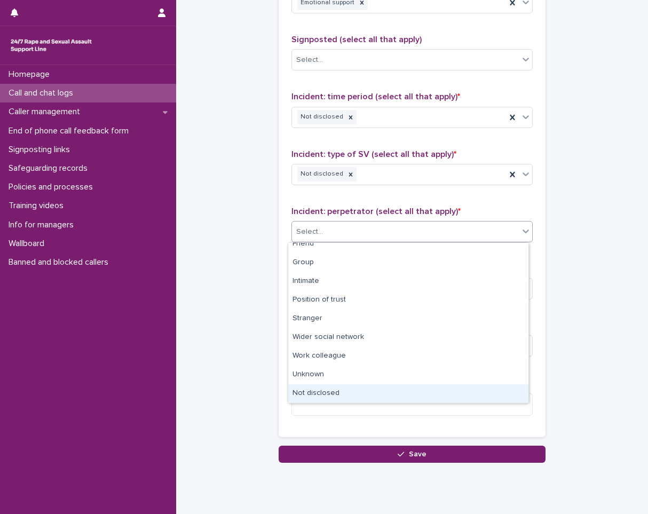
click at [308, 389] on div "Not disclosed" at bounding box center [408, 393] width 240 height 19
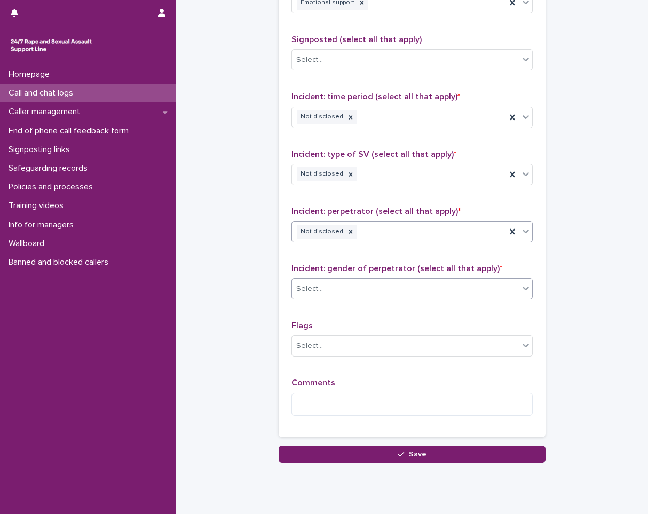
click at [337, 289] on div "Select..." at bounding box center [405, 289] width 227 height 18
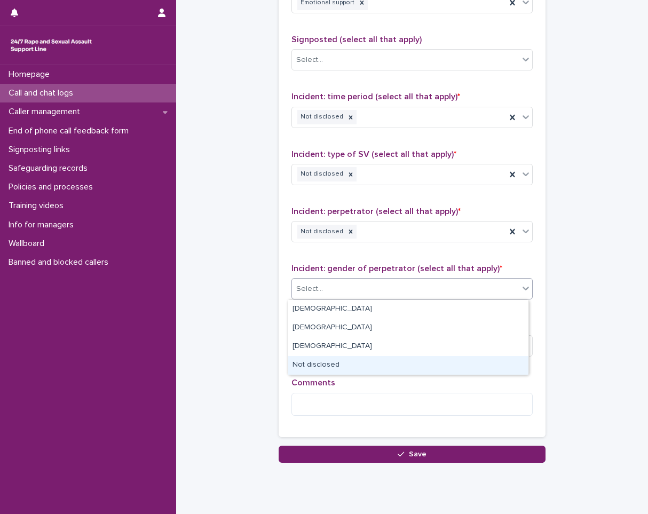
click at [328, 373] on div "Not disclosed" at bounding box center [408, 365] width 240 height 19
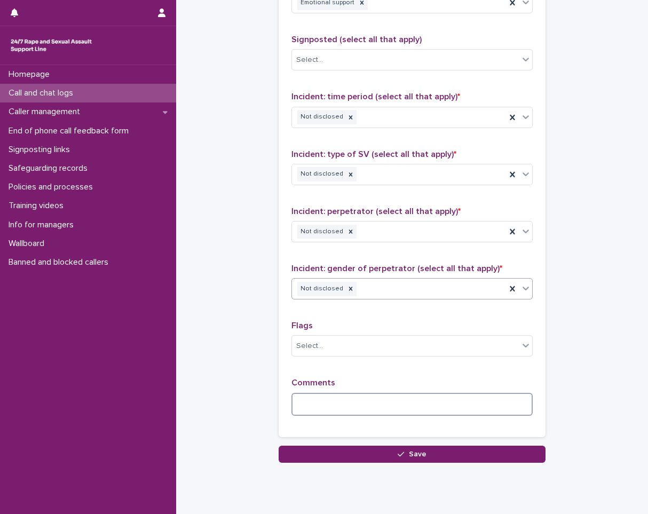
click at [305, 409] on textarea at bounding box center [411, 404] width 241 height 23
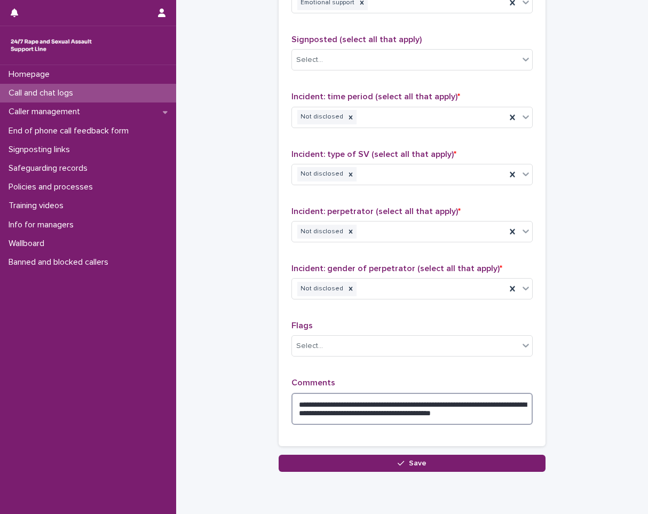
click at [459, 403] on textarea "**********" at bounding box center [411, 409] width 241 height 32
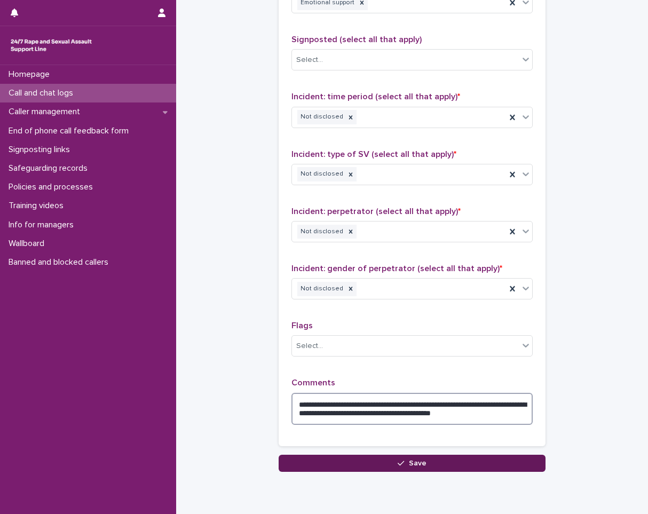
type textarea "**********"
click at [410, 464] on span "Save" at bounding box center [418, 462] width 18 height 7
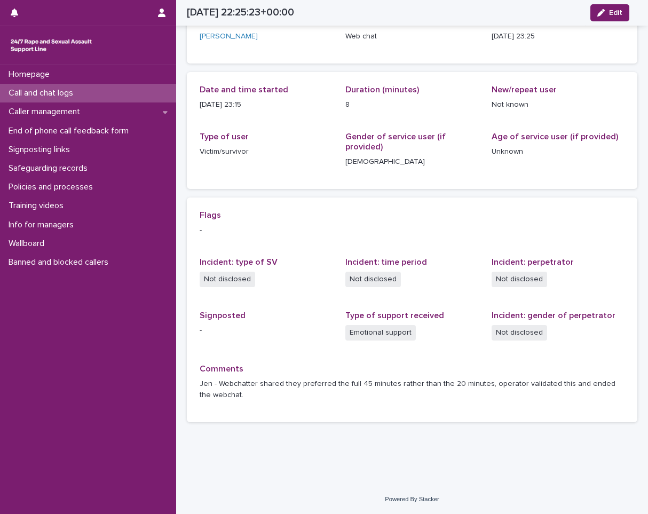
scroll to position [74, 0]
click at [34, 50] on img at bounding box center [51, 45] width 85 height 21
